Goal: Find specific page/section

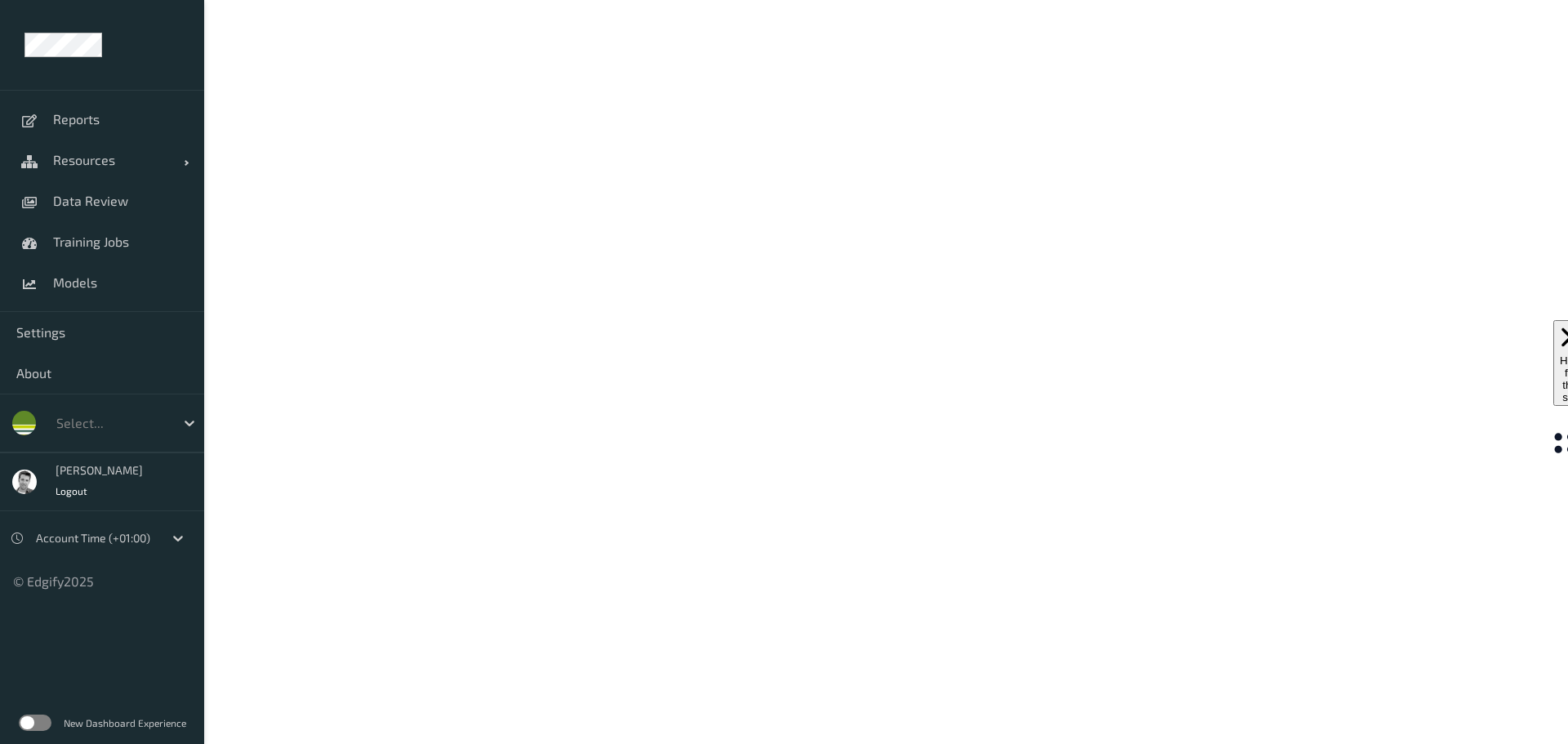
click at [36, 719] on label at bounding box center [35, 722] width 33 height 16
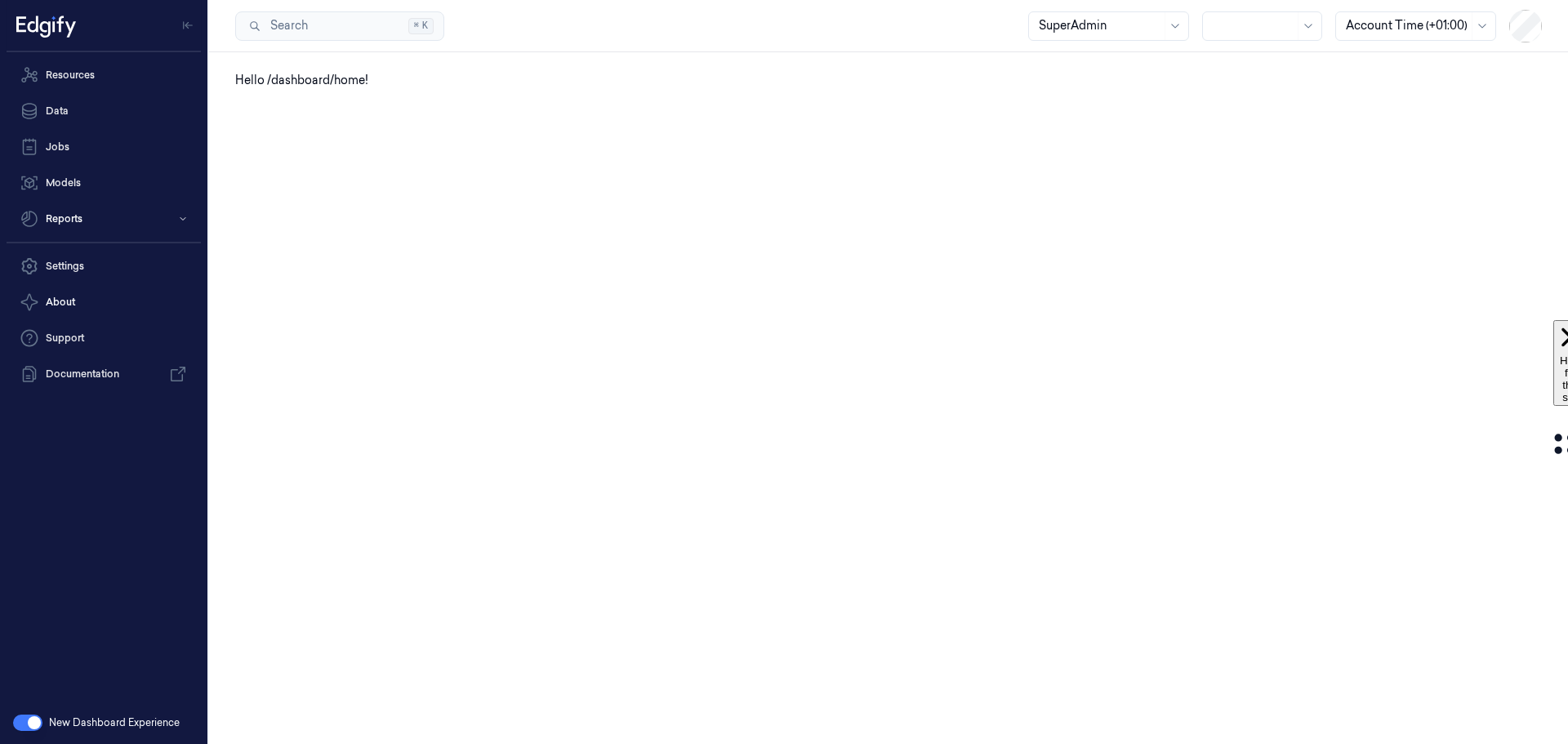
click at [1053, 24] on div at bounding box center [1099, 25] width 122 height 17
click at [1065, 137] on div "Owner" at bounding box center [1057, 142] width 37 height 17
click at [1092, 24] on div at bounding box center [1079, 25] width 122 height 17
click at [1046, 148] on div "Owner" at bounding box center [1037, 142] width 37 height 17
